Goal: Entertainment & Leisure: Consume media (video, audio)

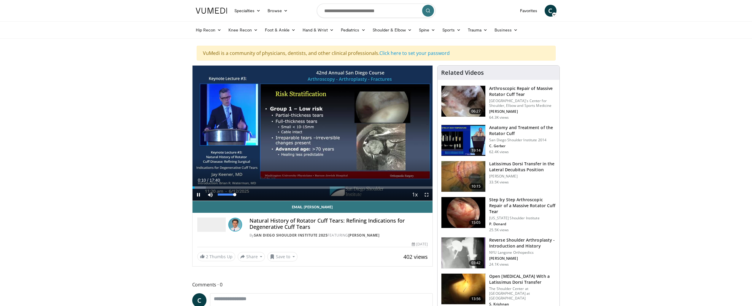
drag, startPoint x: 218, startPoint y: 195, endPoint x: 253, endPoint y: 196, distance: 35.0
click at [253, 196] on div "Current Time 0:10 / Duration 17:40 Pause Skip Backward Skip Forward Mute 100% L…" at bounding box center [313, 195] width 240 height 12
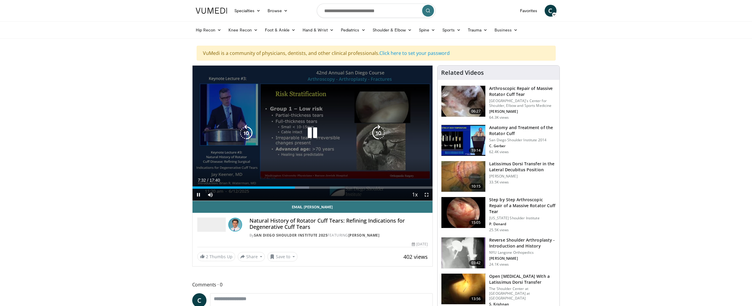
click at [377, 134] on icon "Video Player" at bounding box center [378, 133] width 17 height 17
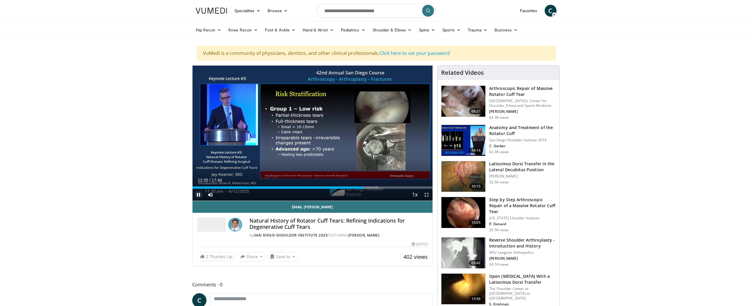
click at [198, 194] on span "Video Player" at bounding box center [199, 195] width 12 height 12
